Goal: Obtain resource: Download file/media

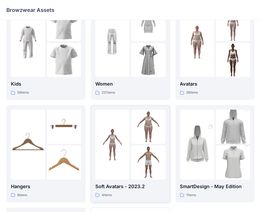
scroll to position [27, 0]
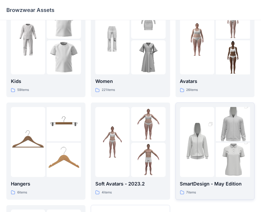
click at [215, 138] on img at bounding box center [232, 124] width 34 height 51
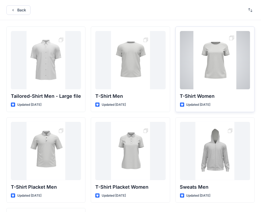
click at [216, 61] on div at bounding box center [215, 60] width 70 height 58
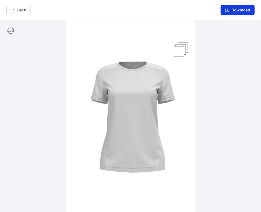
click at [233, 10] on button "Download" at bounding box center [237, 10] width 34 height 11
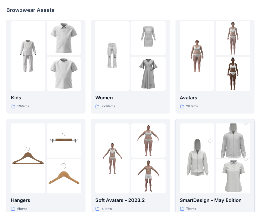
scroll to position [53, 0]
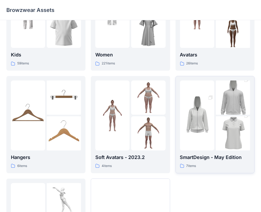
click at [218, 122] on img at bounding box center [232, 133] width 34 height 51
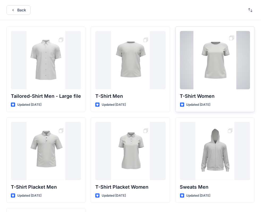
click at [218, 51] on div at bounding box center [215, 60] width 70 height 58
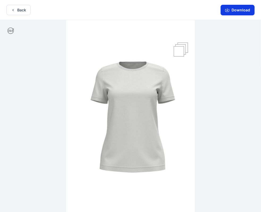
click at [229, 9] on icon "button" at bounding box center [227, 10] width 4 height 4
